Goal: Information Seeking & Learning: Learn about a topic

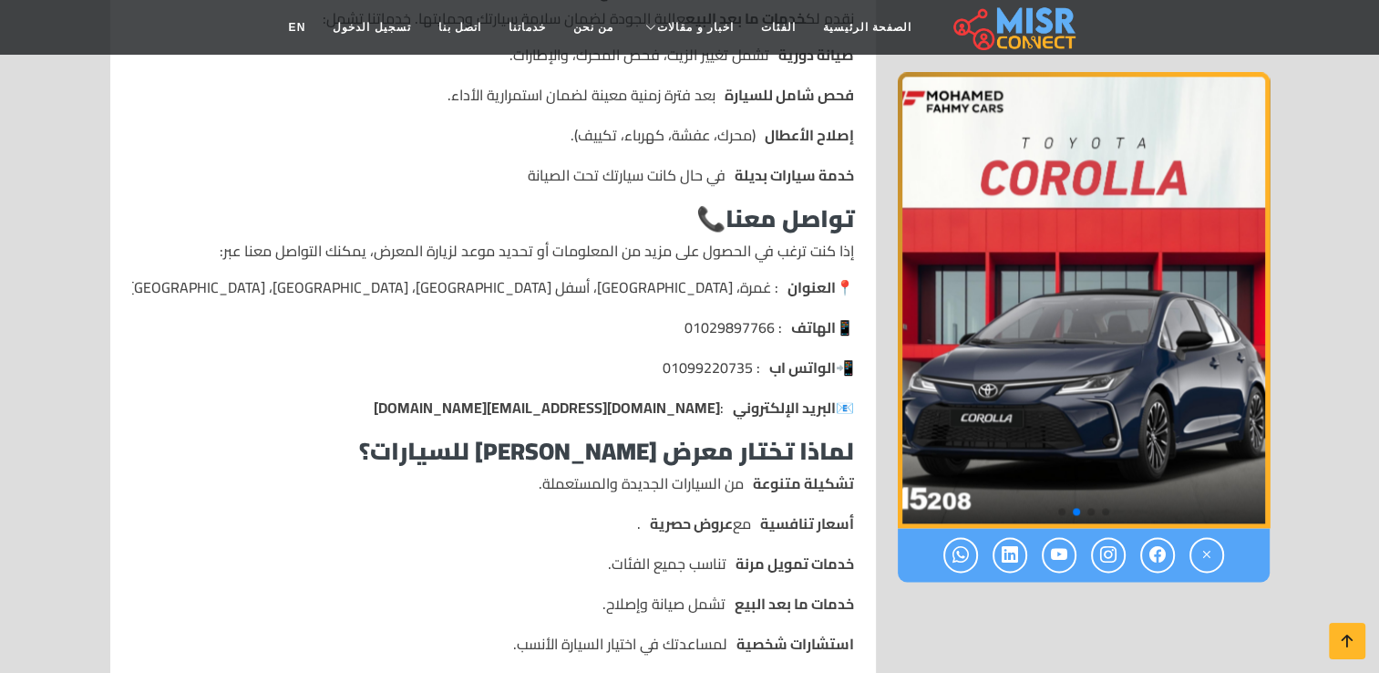
scroll to position [2370, 0]
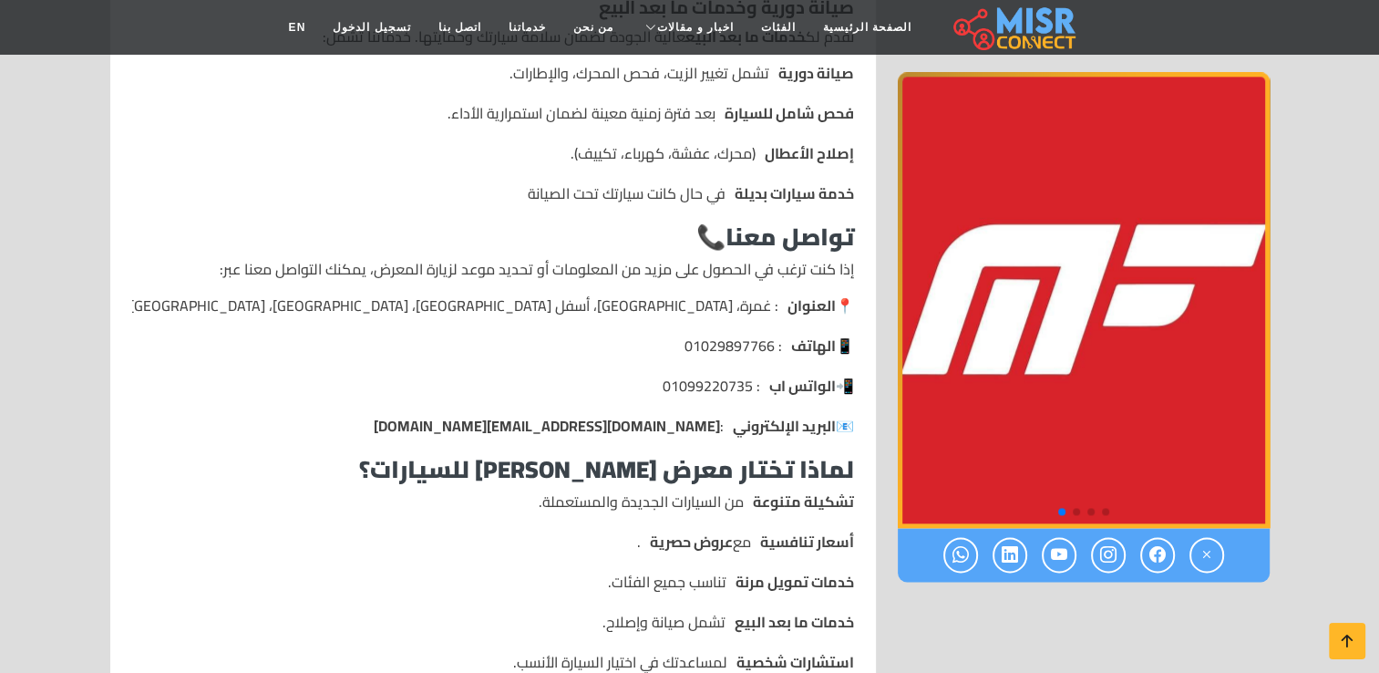
click at [765, 335] on li "📱 الهاتف : 01029897766" at bounding box center [493, 346] width 722 height 22
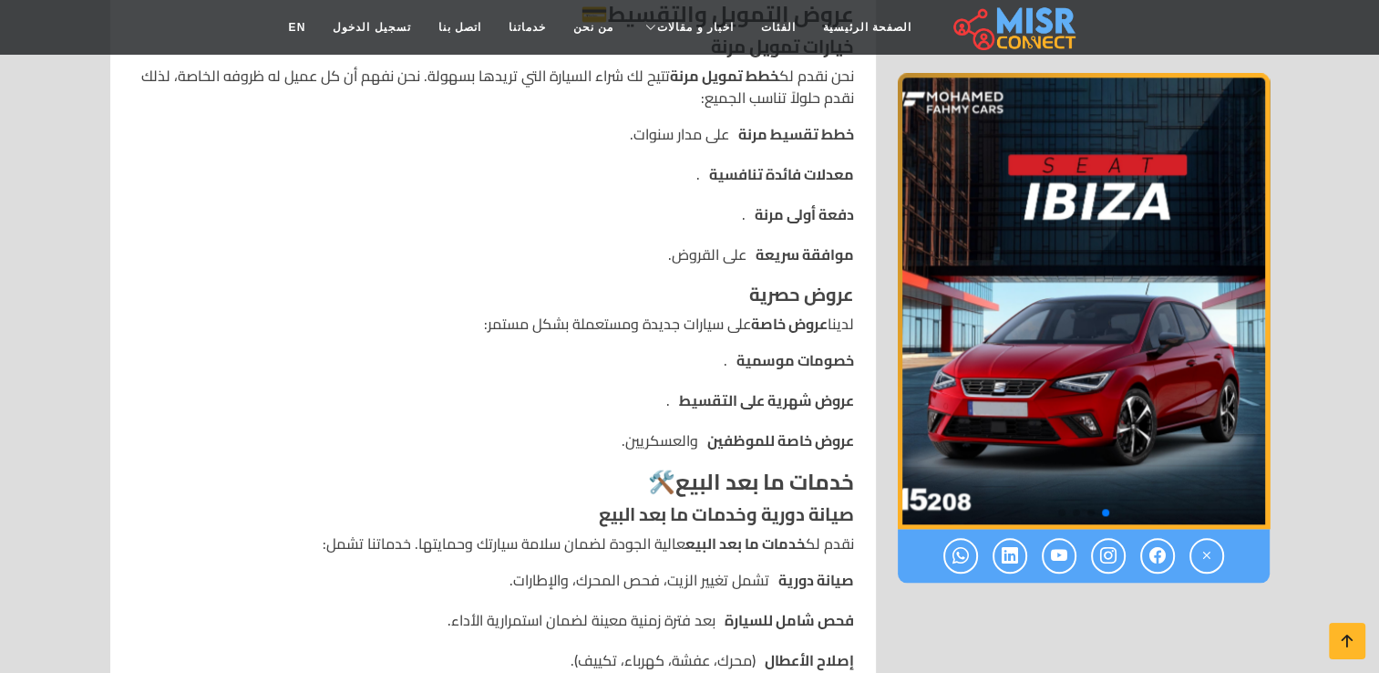
scroll to position [1823, 0]
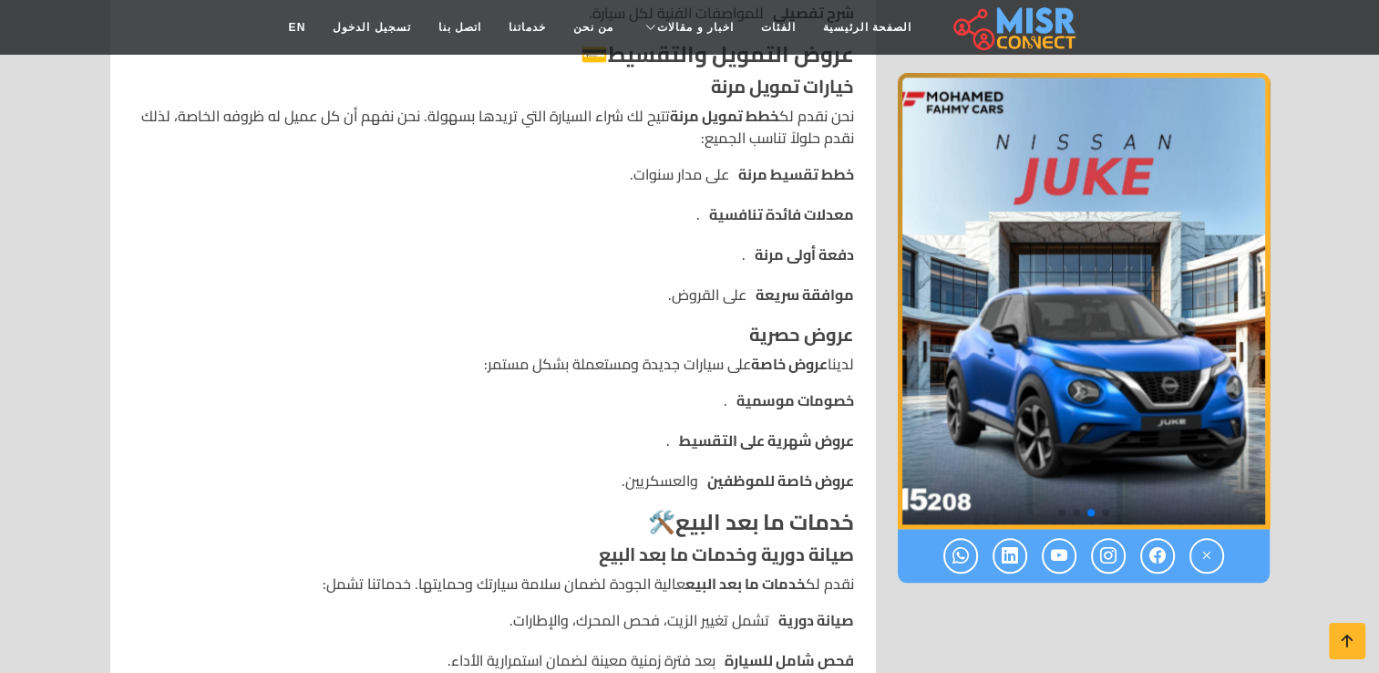
drag, startPoint x: 745, startPoint y: 273, endPoint x: 657, endPoint y: 268, distance: 87.6
click at [657, 283] on li "موافقة سريعة على القروض." at bounding box center [493, 294] width 722 height 22
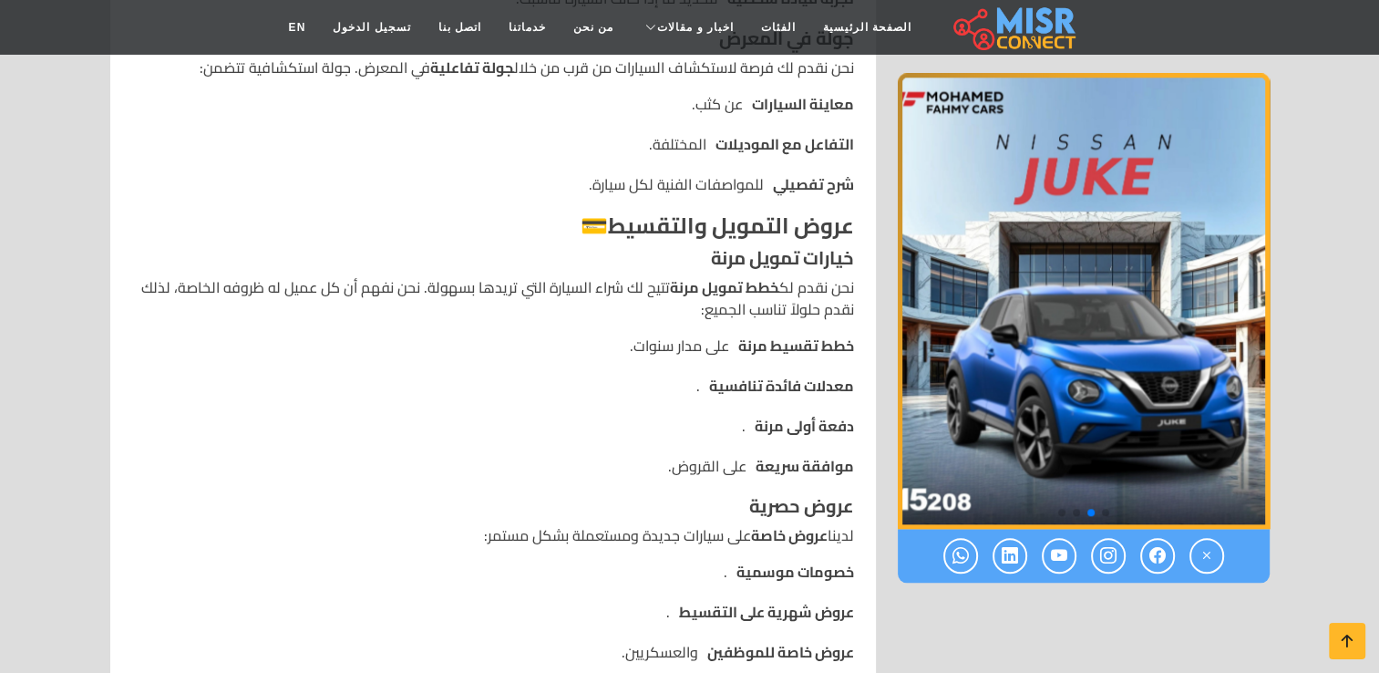
scroll to position [1641, 0]
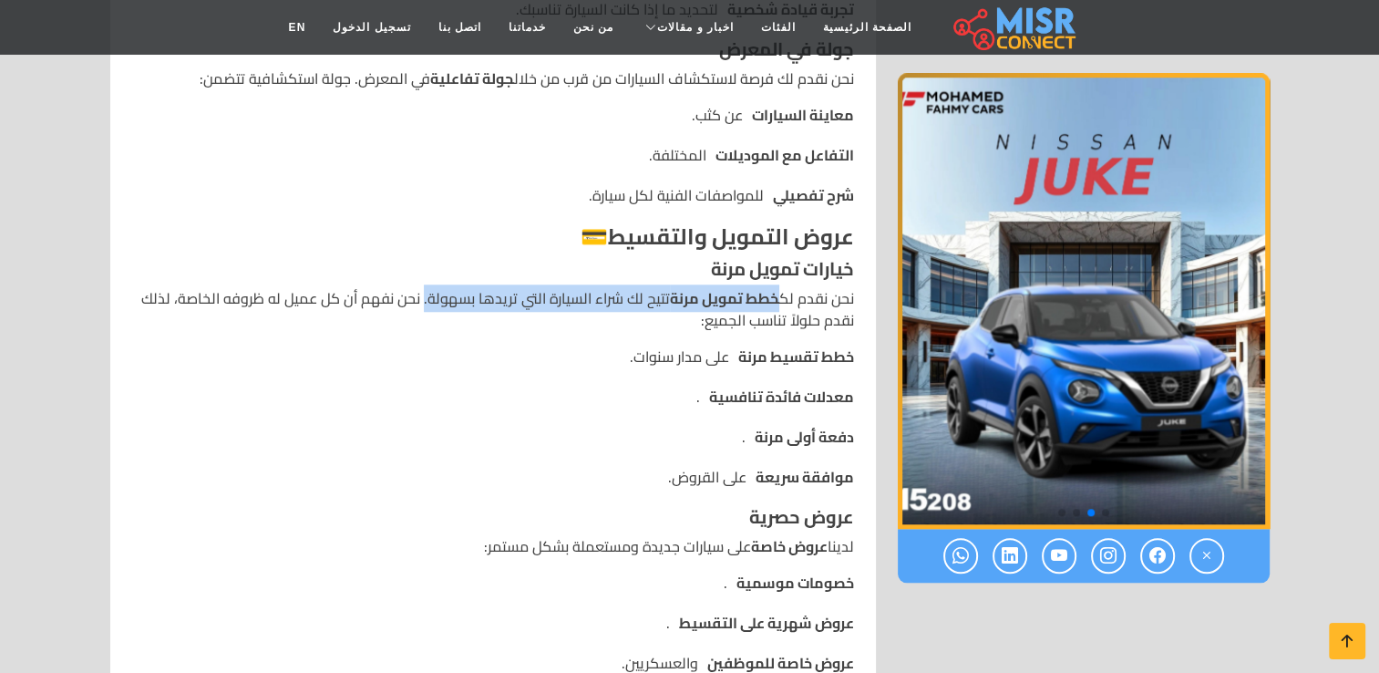
drag, startPoint x: 773, startPoint y: 278, endPoint x: 428, endPoint y: 280, distance: 345.5
click at [428, 287] on p "نحن نقدم لك خطط تمويل مرنة تتيح لك شراء السيارة التي تريدها بسهولة. نحن نفهم أن…" at bounding box center [493, 309] width 722 height 44
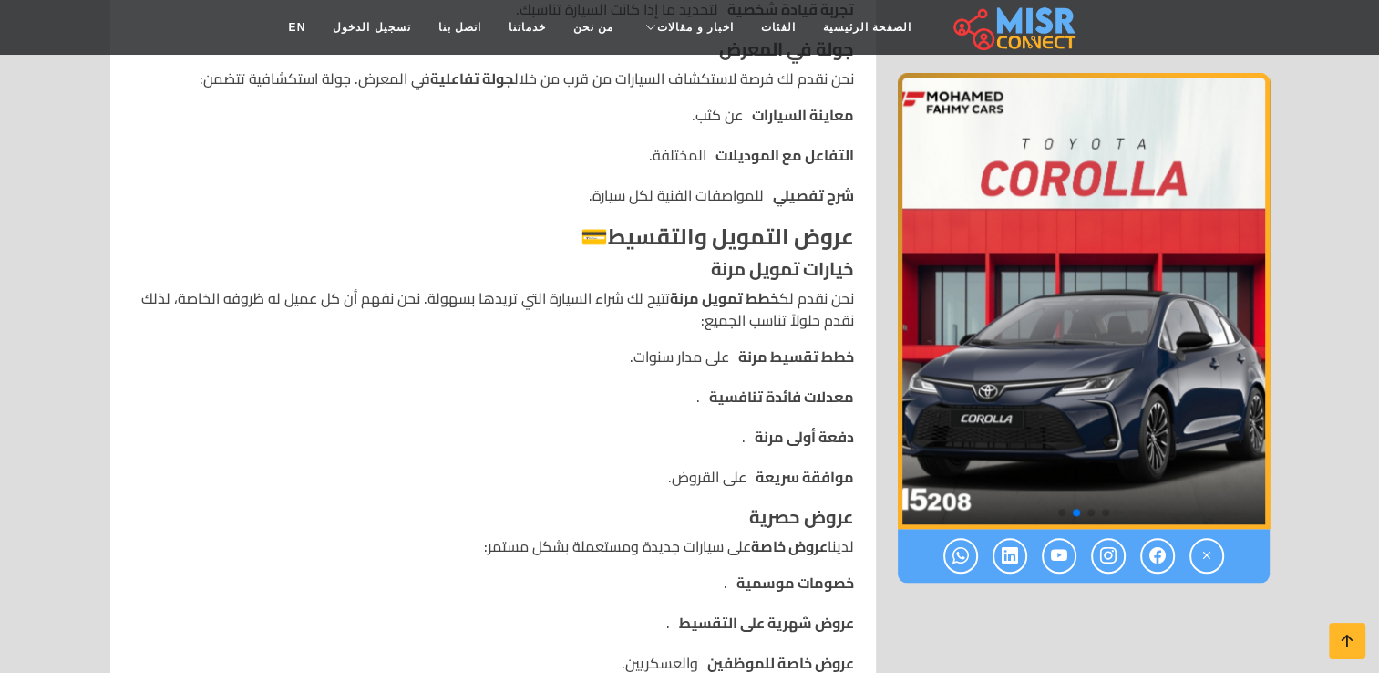
drag, startPoint x: 428, startPoint y: 280, endPoint x: 400, endPoint y: 315, distance: 44.9
click at [420, 345] on li "خطط تقسيط مرنة على مدار سنوات." at bounding box center [493, 356] width 722 height 22
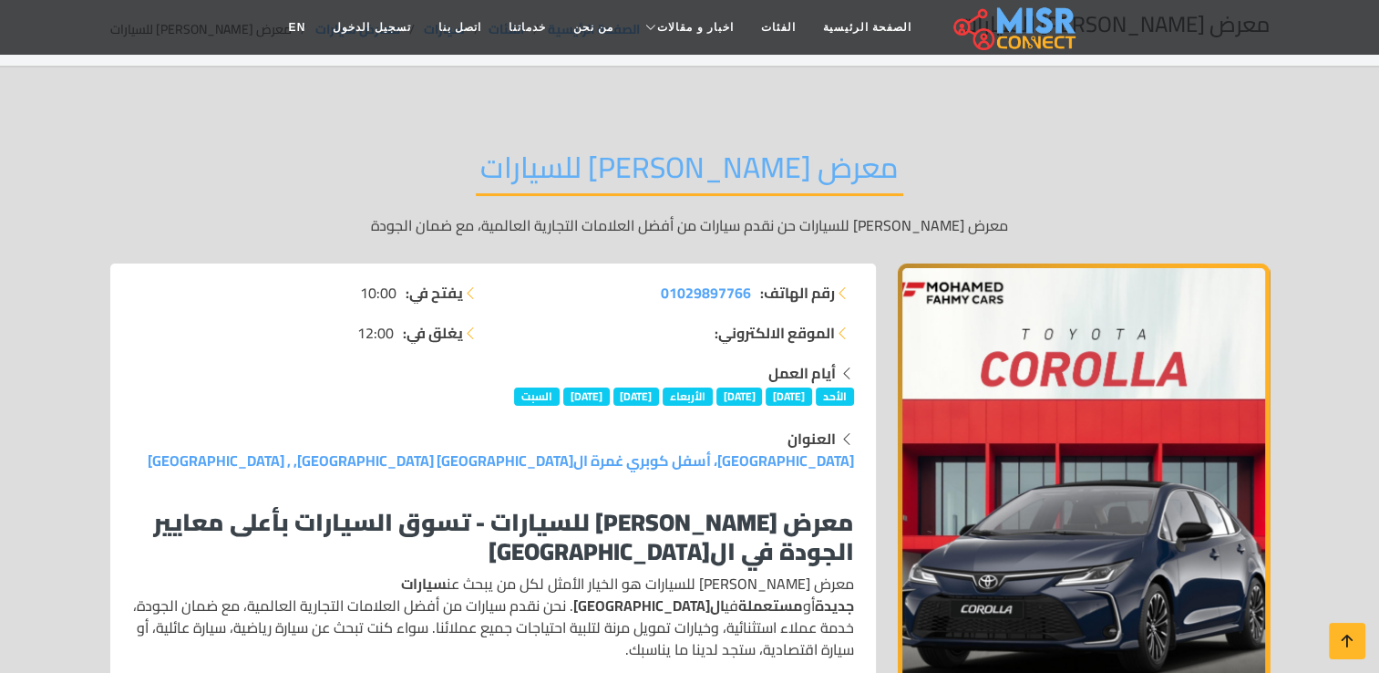
scroll to position [0, 0]
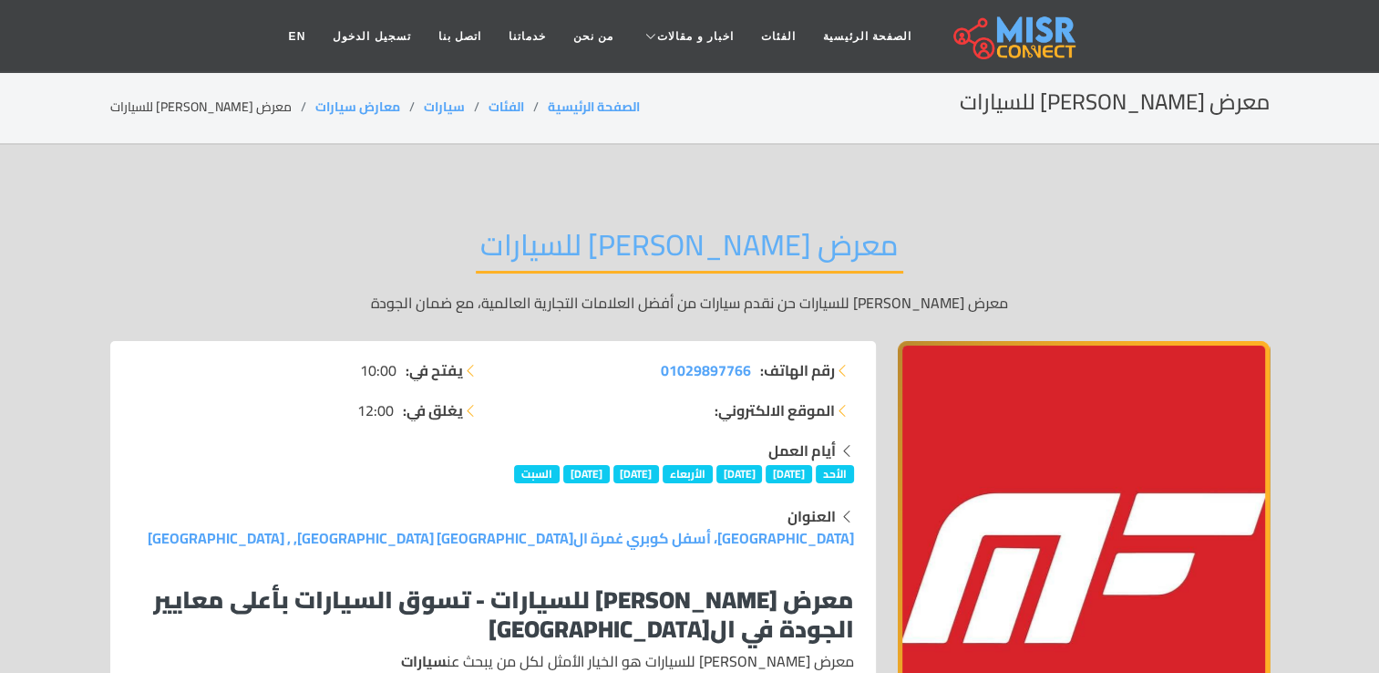
click at [998, 46] on img at bounding box center [1015, 37] width 122 height 46
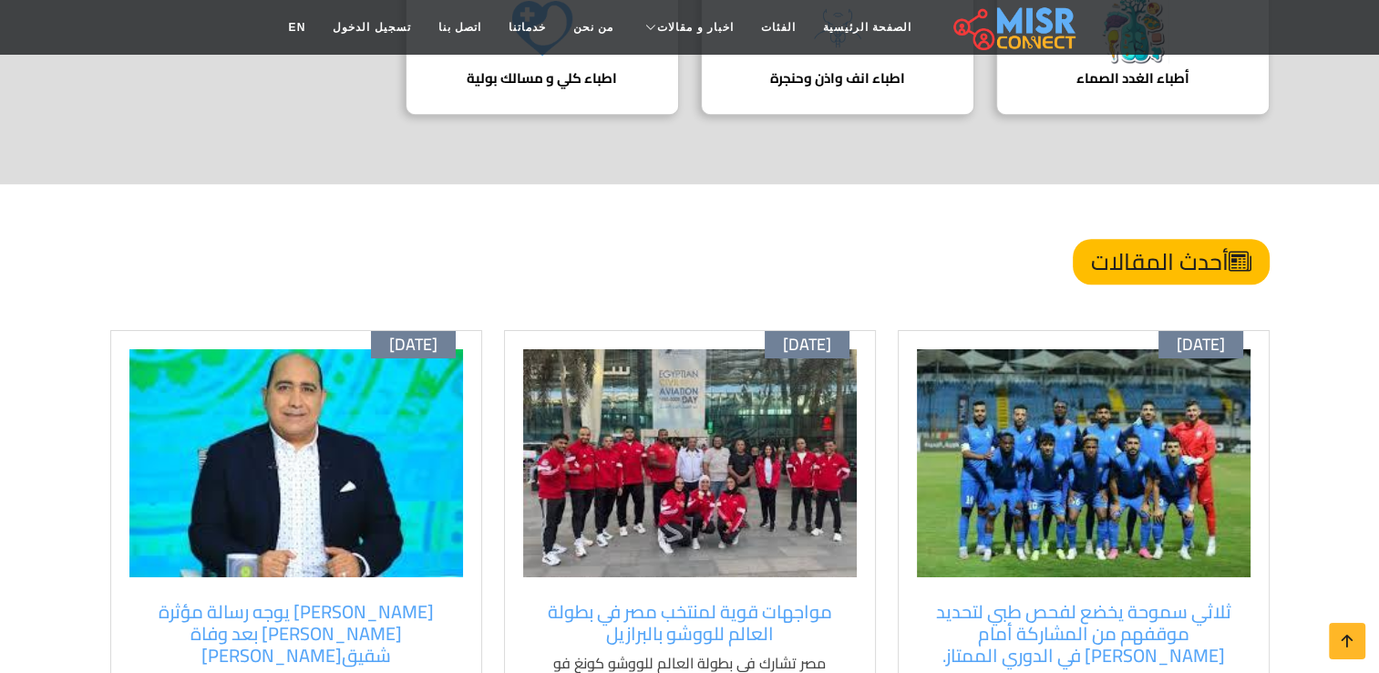
scroll to position [1003, 0]
